Goal: Task Accomplishment & Management: Manage account settings

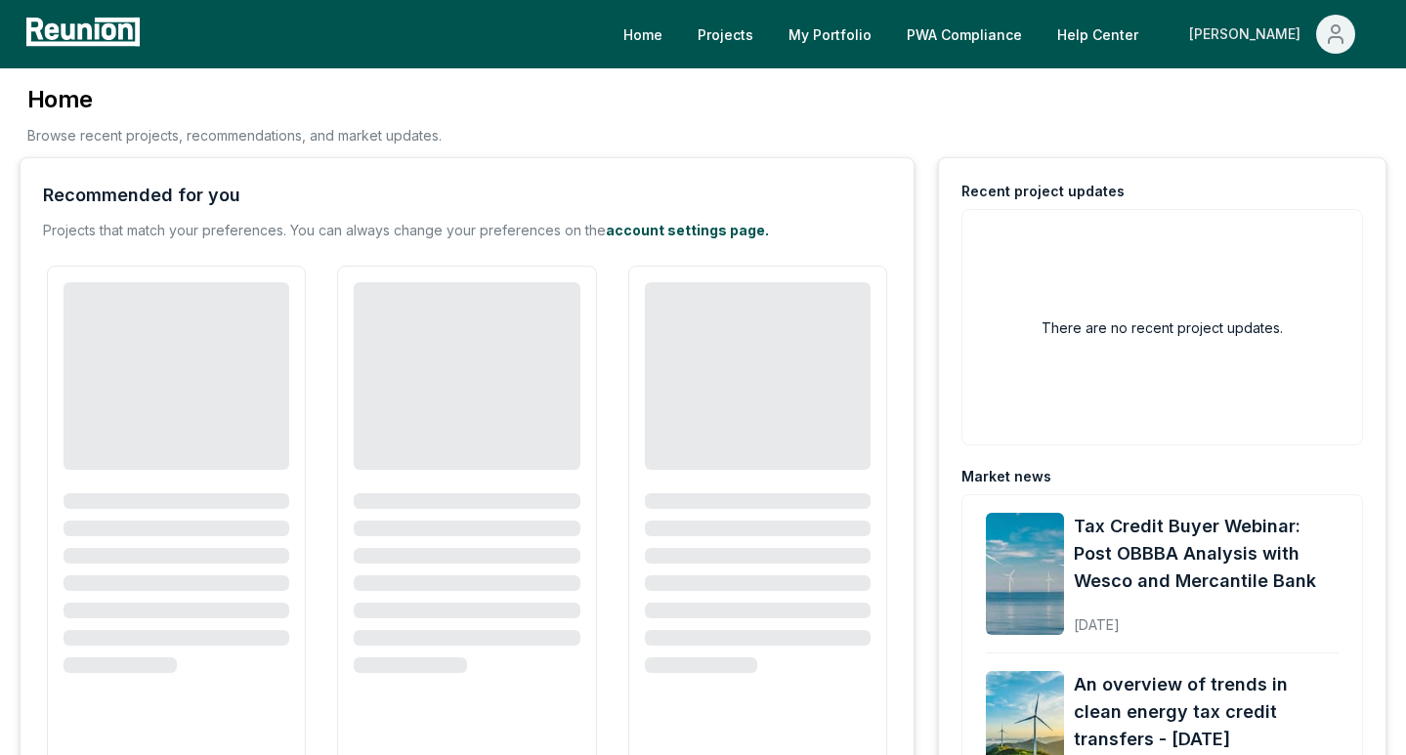
click at [1319, 39] on span "Main" at bounding box center [1335, 34] width 39 height 39
click at [1279, 96] on p "Admin Portal" at bounding box center [1298, 104] width 80 height 23
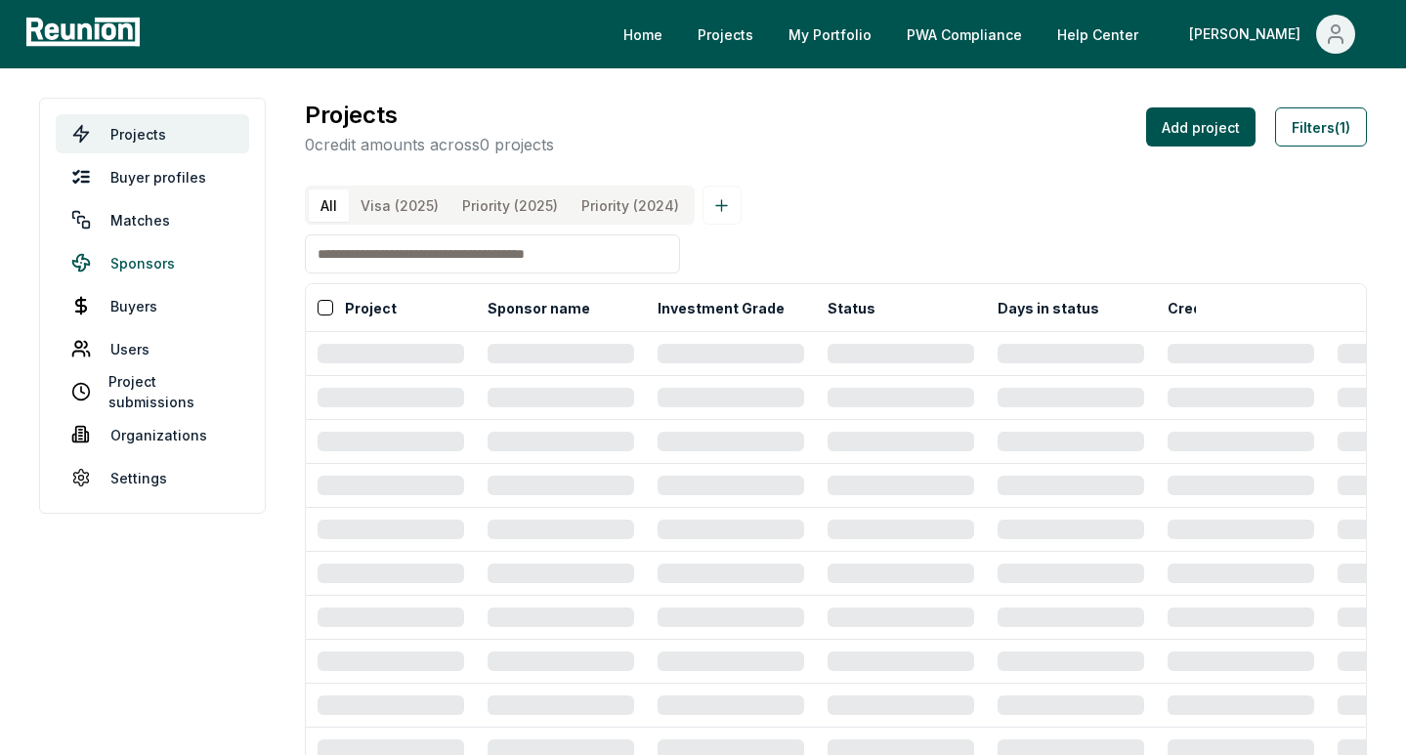
click at [148, 260] on link "Sponsors" at bounding box center [152, 262] width 193 height 39
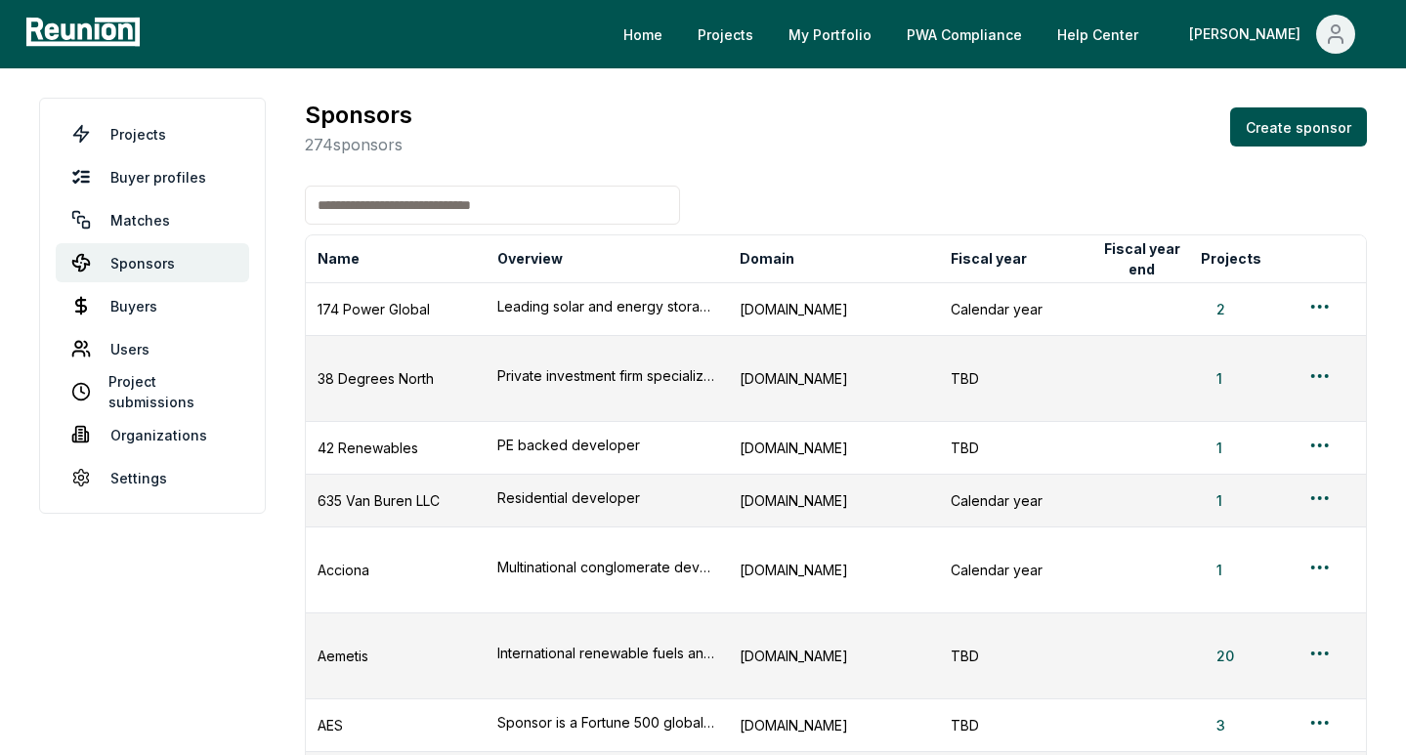
click at [530, 195] on input at bounding box center [492, 205] width 375 height 39
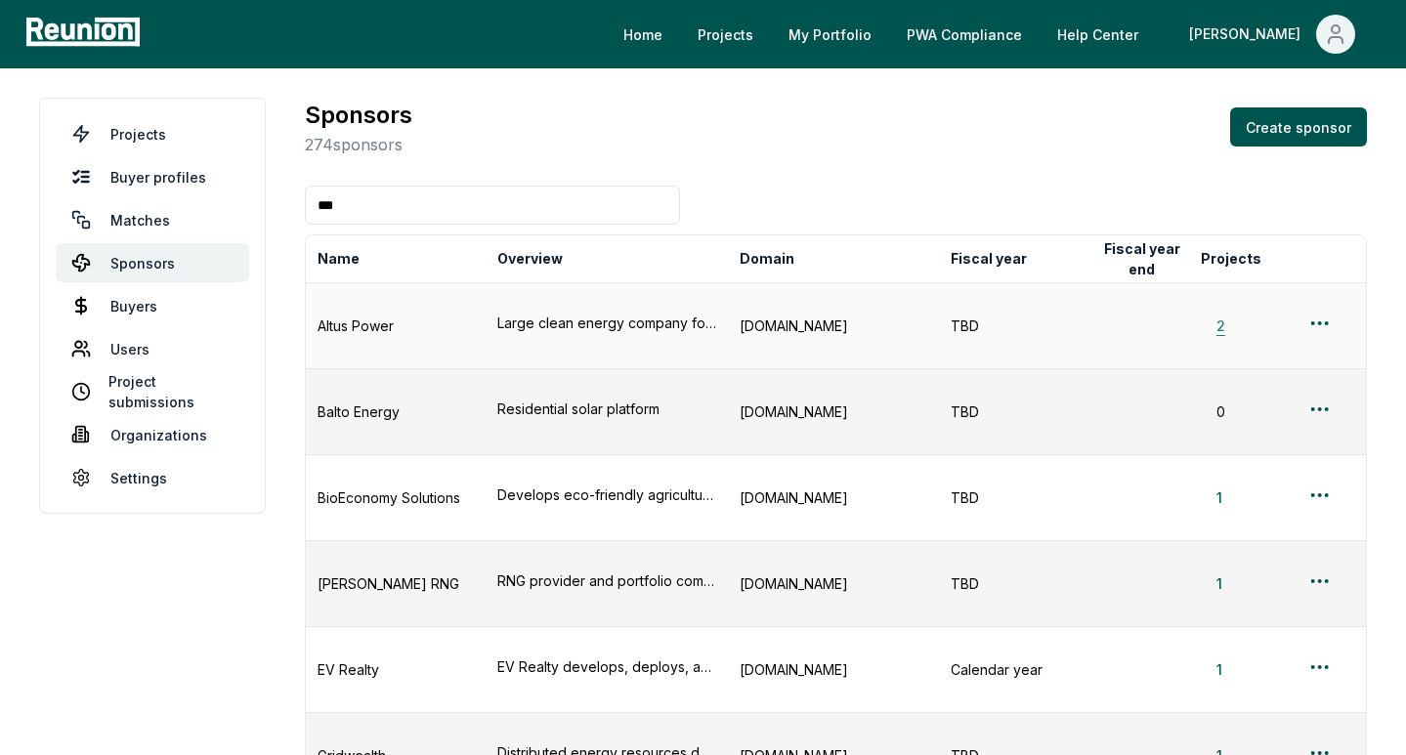
type input "***"
click at [1217, 316] on button "2" at bounding box center [1221, 326] width 40 height 21
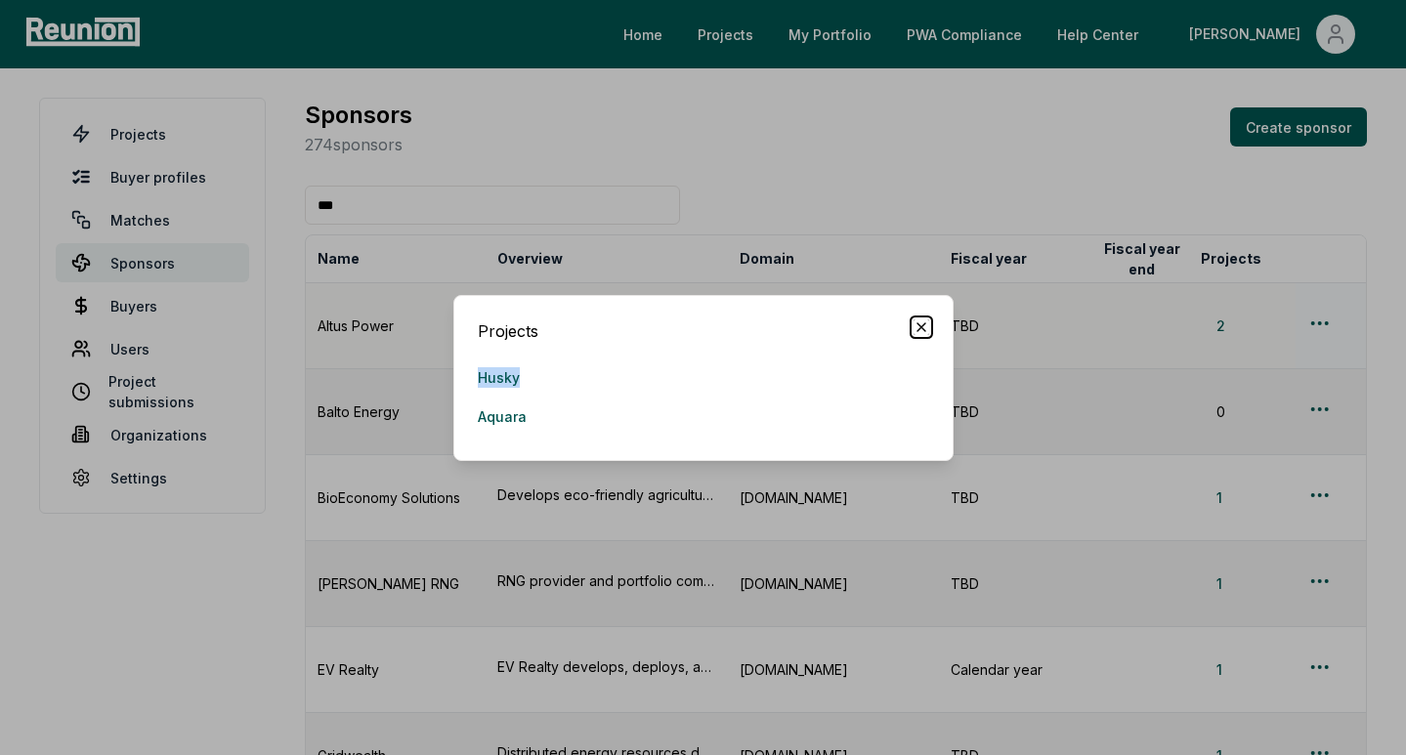
click at [918, 324] on icon "button" at bounding box center [921, 327] width 8 height 8
